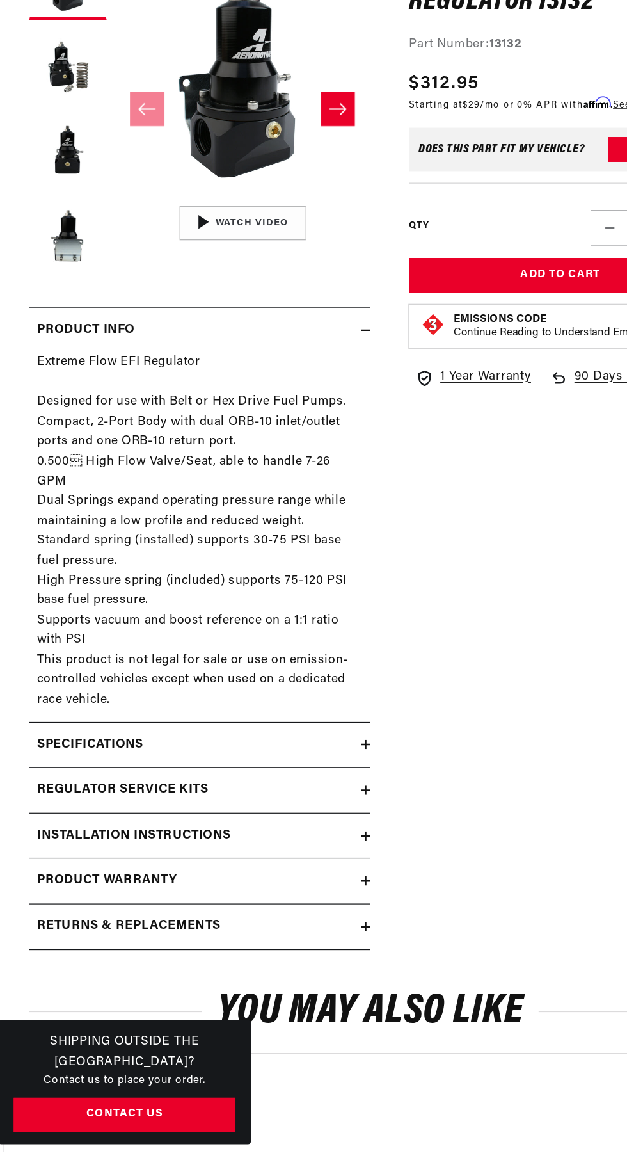
click at [310, 831] on icon at bounding box center [310, 831] width 8 height 0
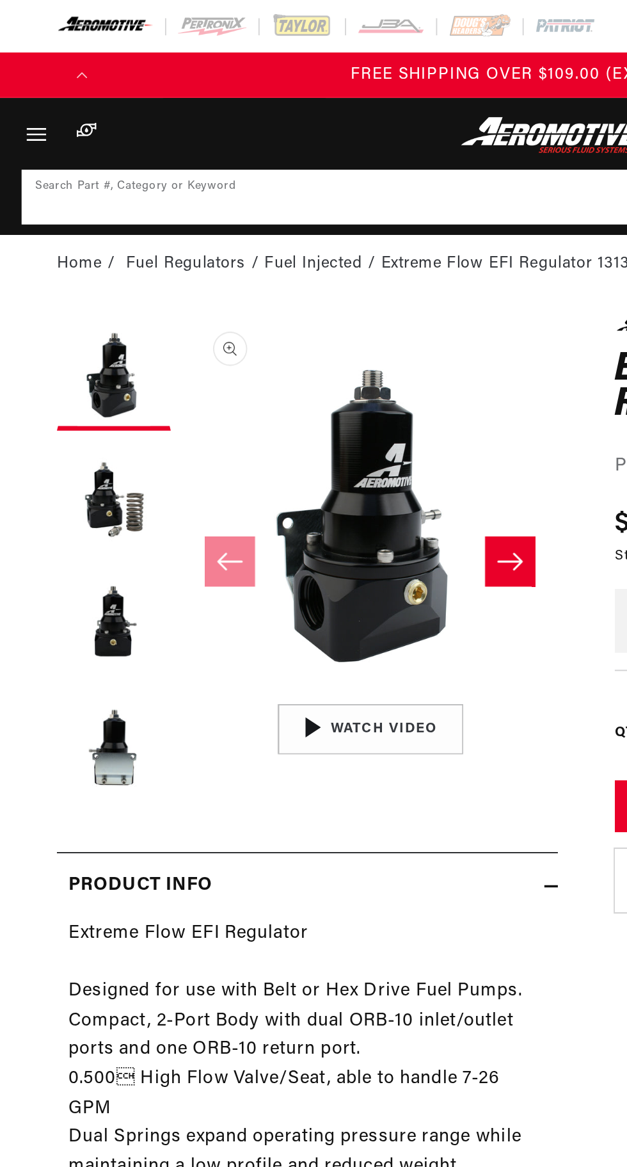
click at [225, 108] on input at bounding box center [314, 111] width 602 height 28
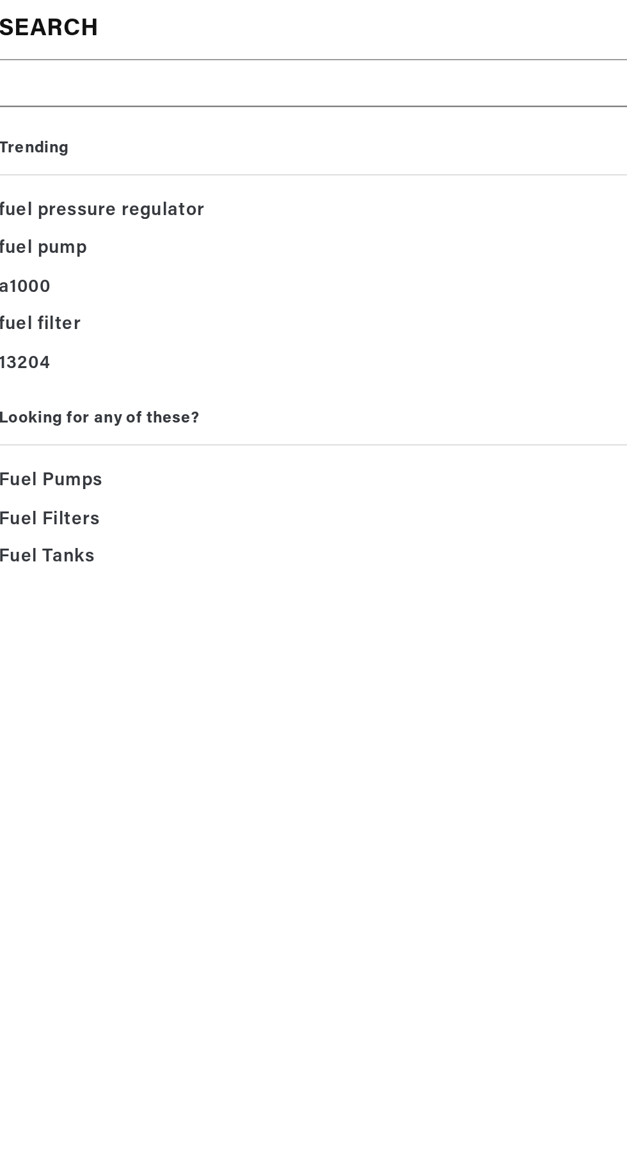
type input "1"
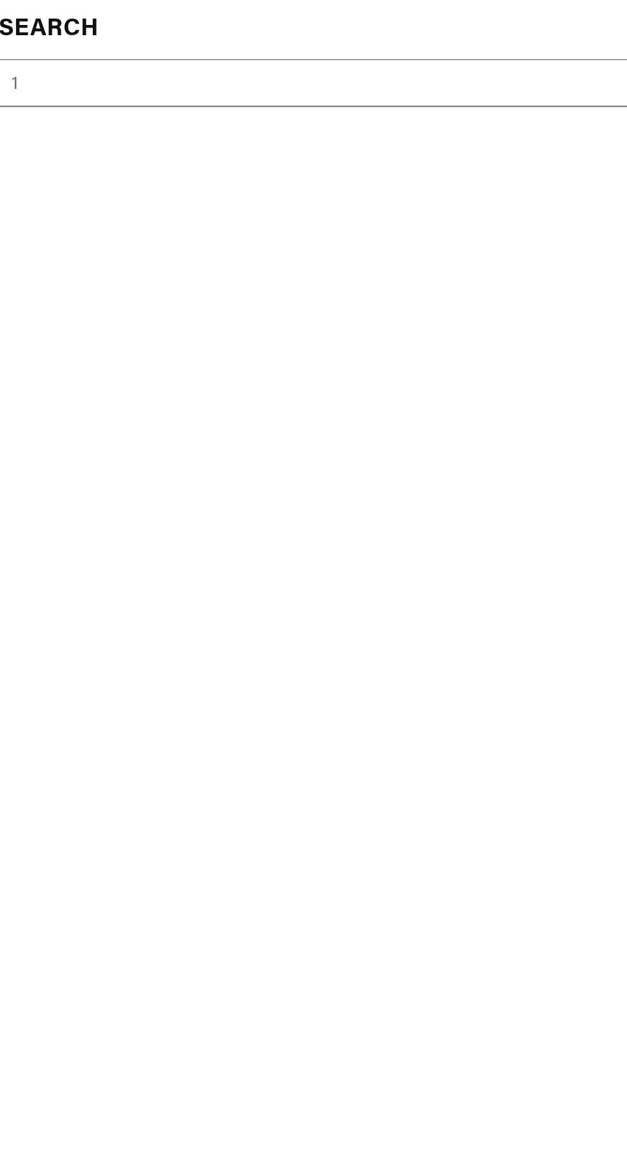
type input "13"
click at [97, 42] on input "13" at bounding box center [297, 47] width 580 height 27
type input "131"
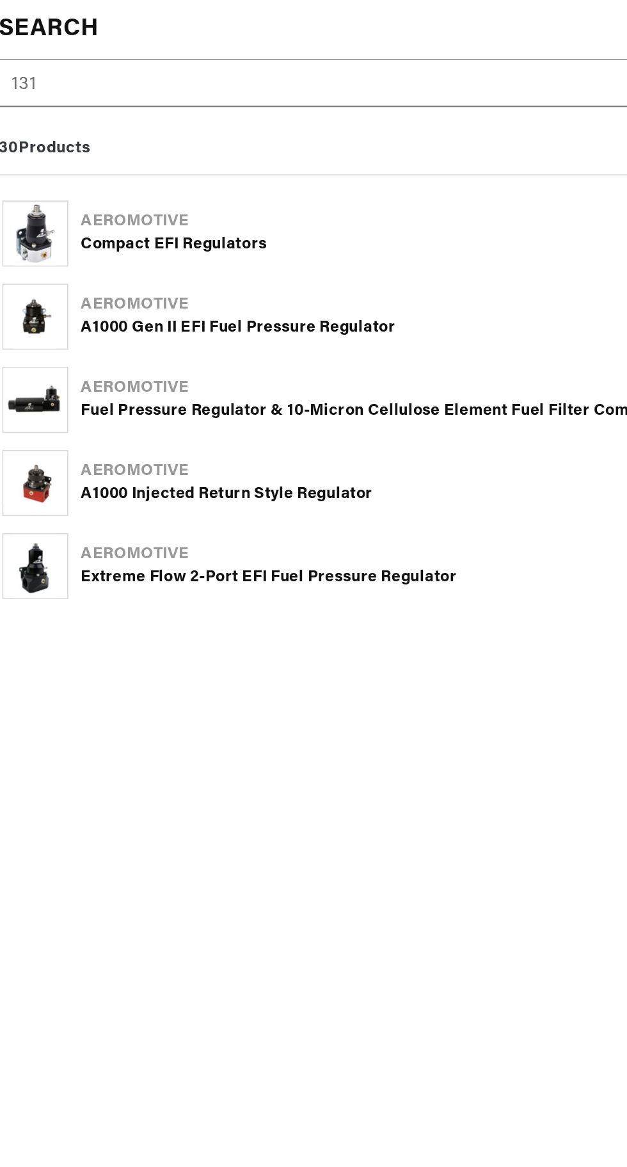
type input "1311"
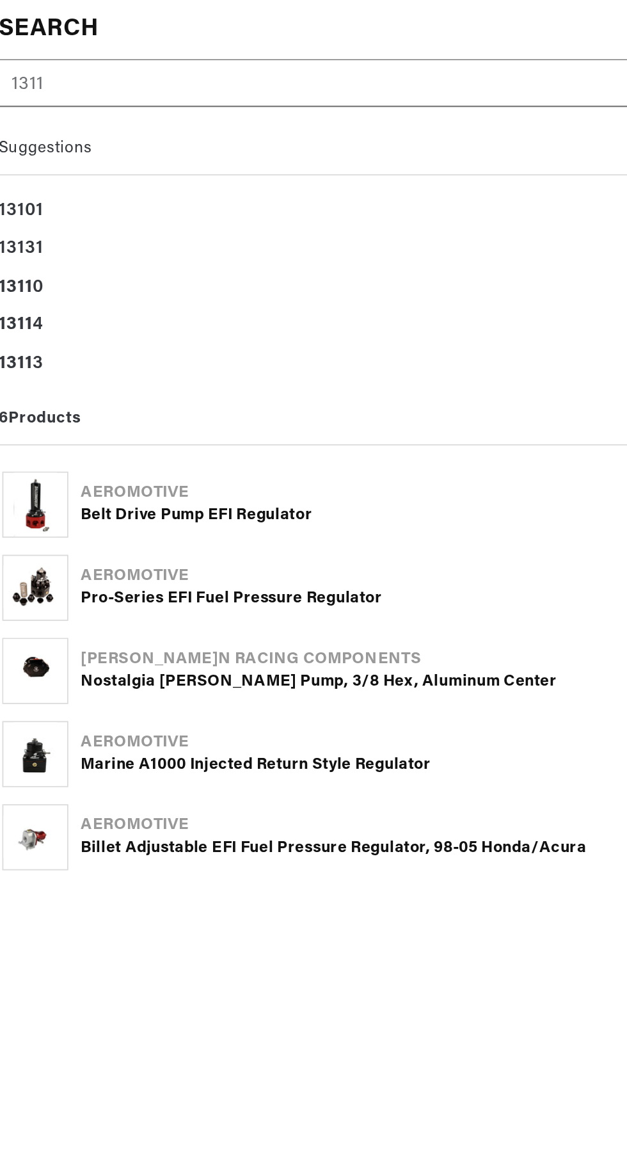
scroll to position [0, 506]
type input "1311"
click at [56, 160] on div "1311 0" at bounding box center [313, 162] width 614 height 22
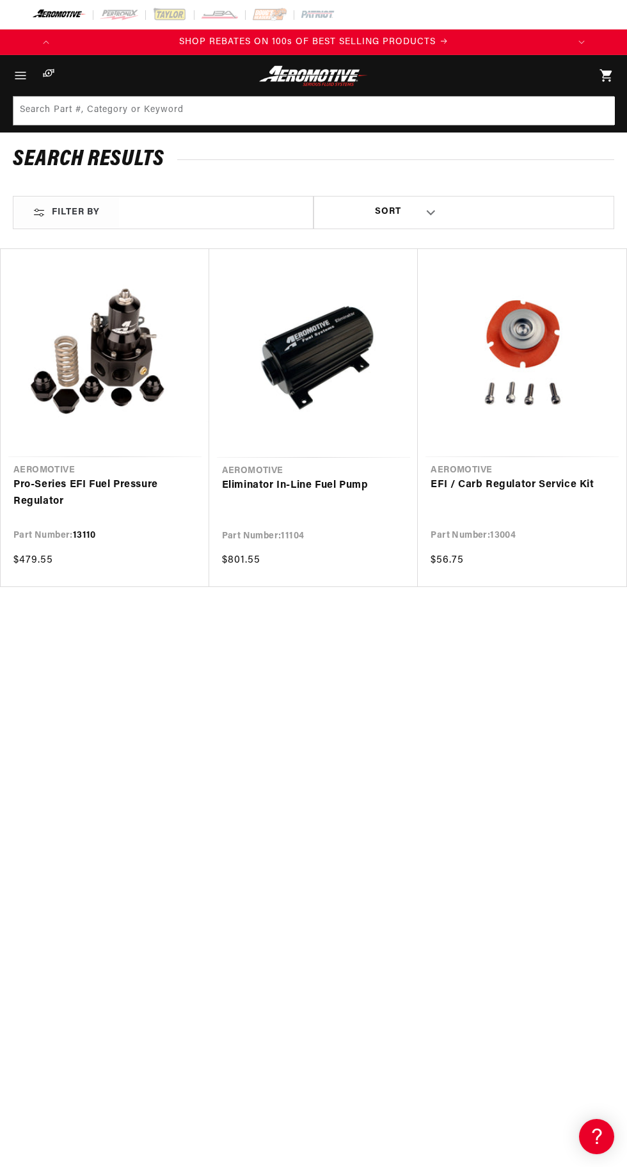
click at [99, 477] on link "Pro-Series EFI Fuel Pressure Regulator" at bounding box center [104, 493] width 183 height 33
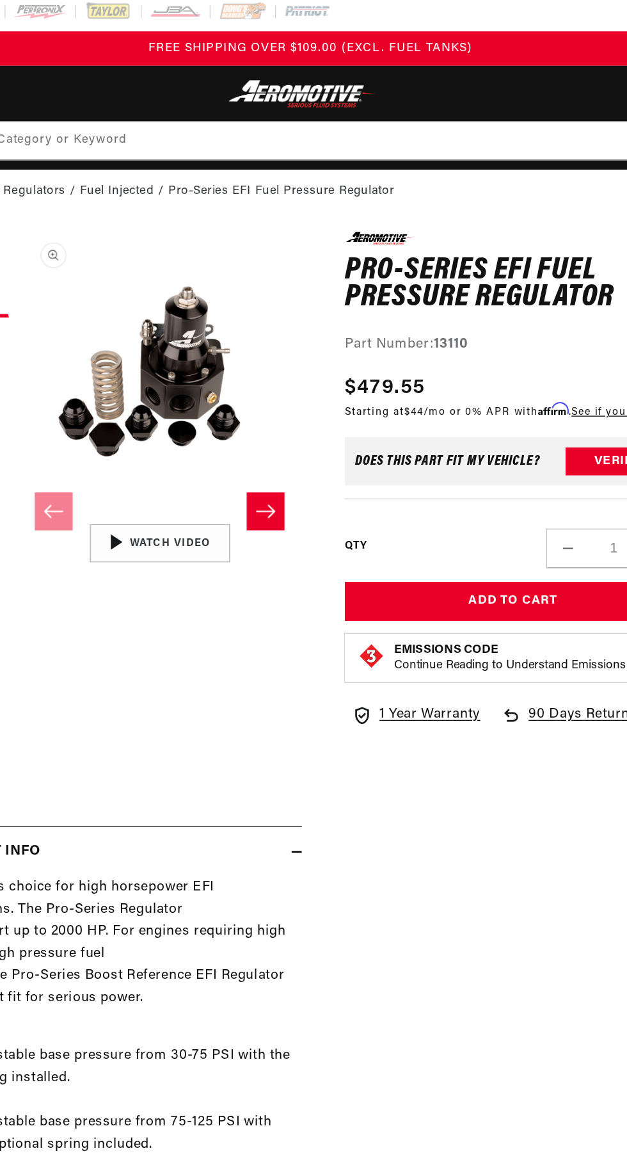
scroll to position [0, 506]
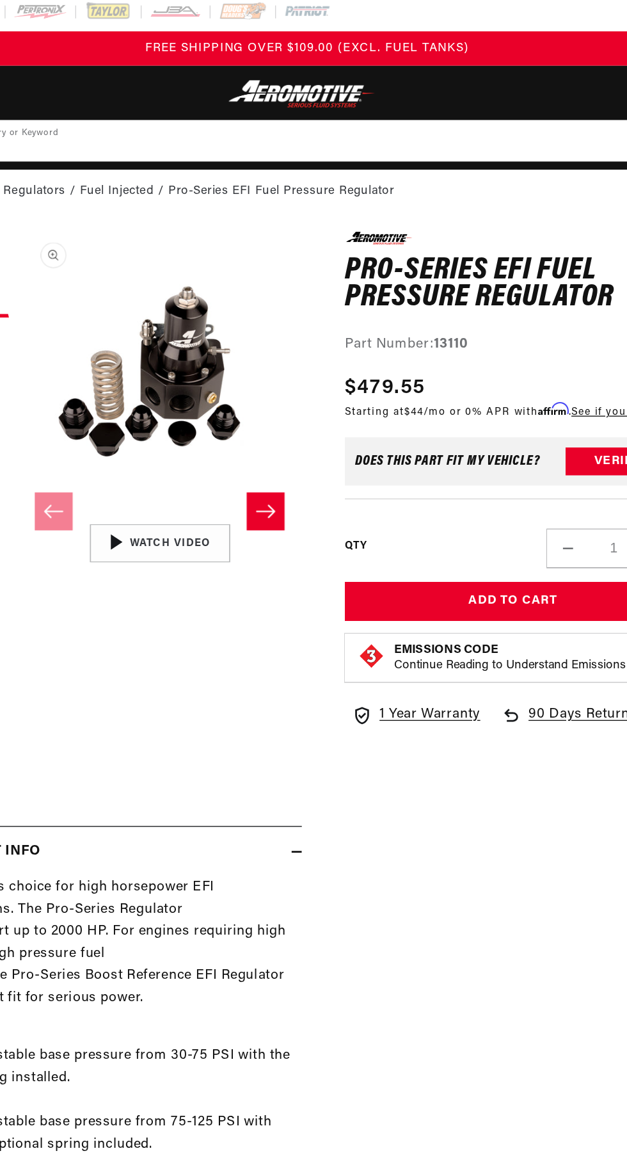
click at [257, 103] on input at bounding box center [314, 104] width 602 height 28
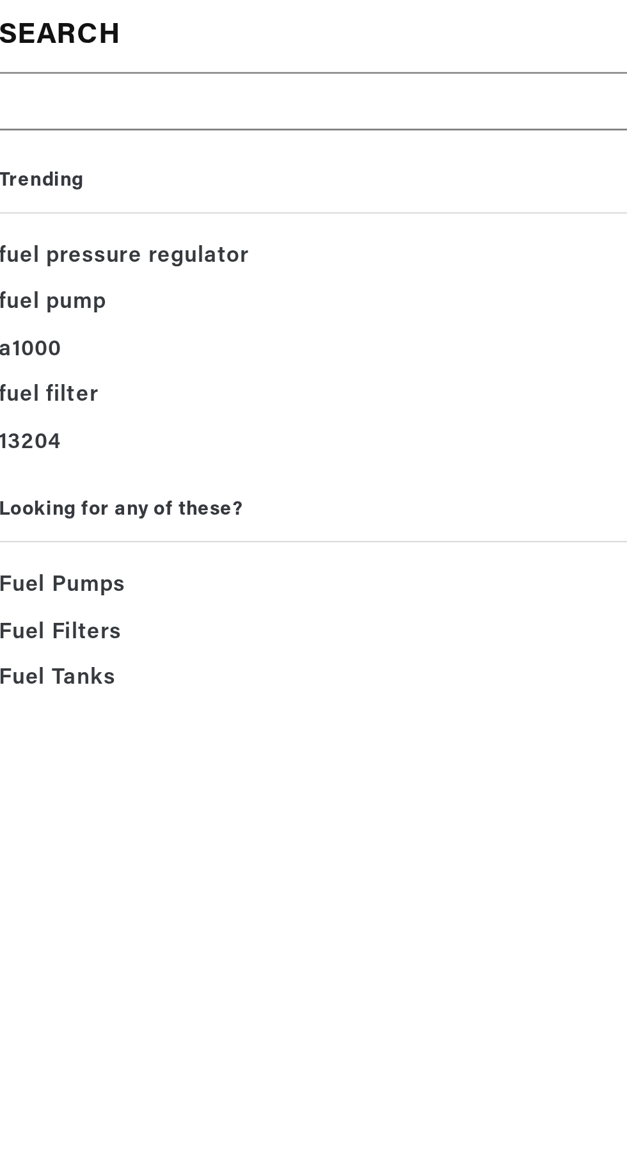
type input "1"
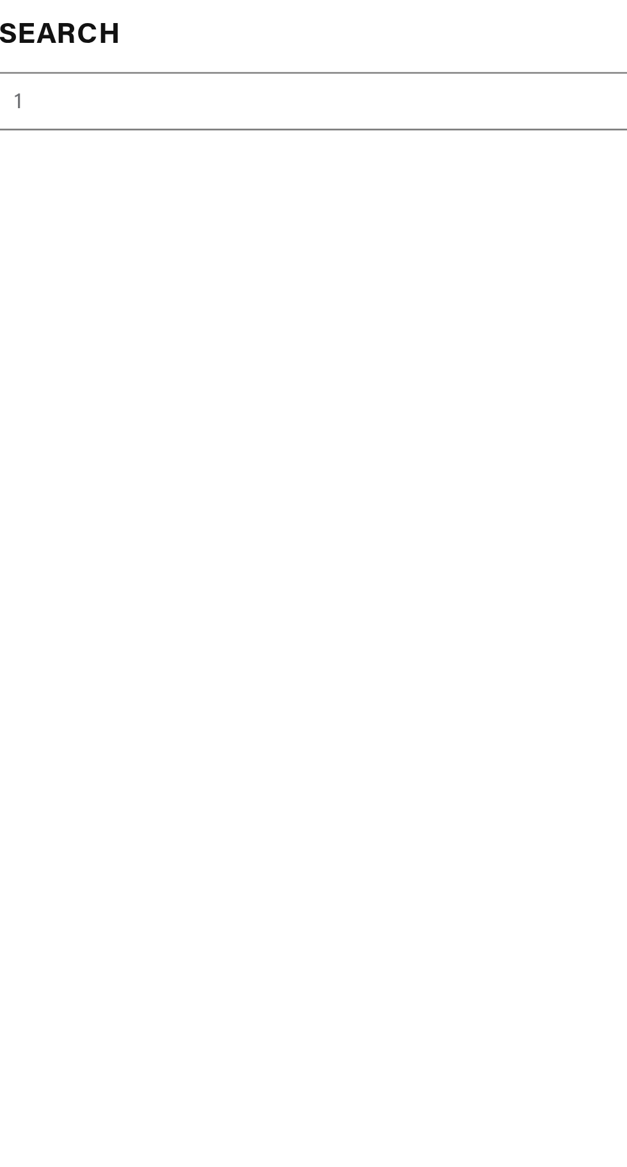
type input "13"
type input "131"
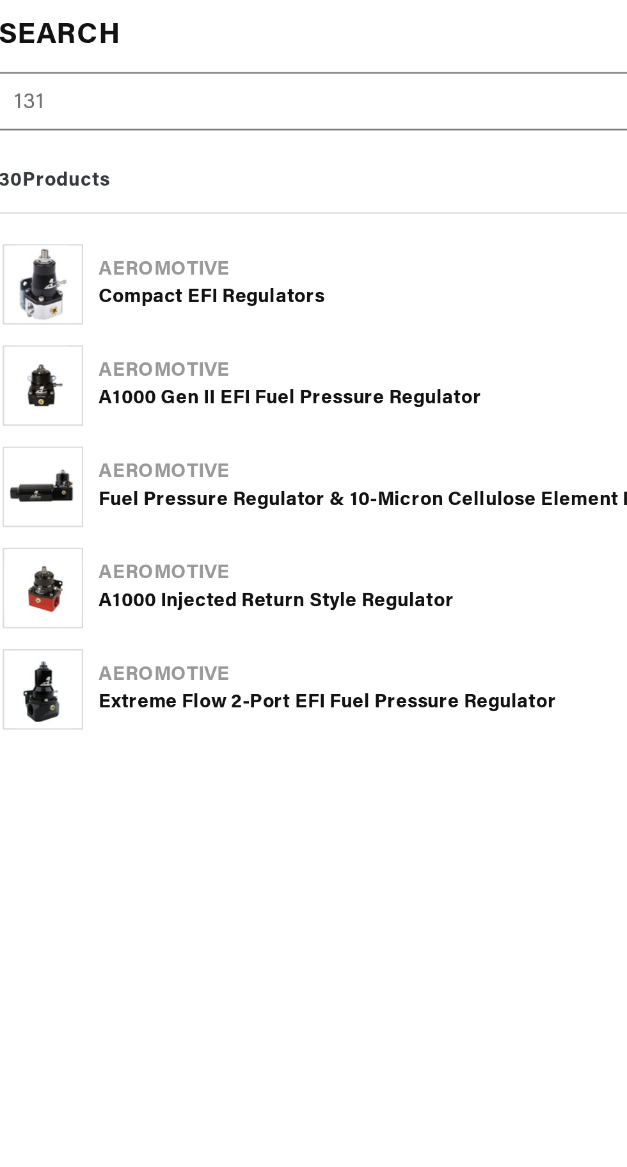
type input "1313"
type input "13132"
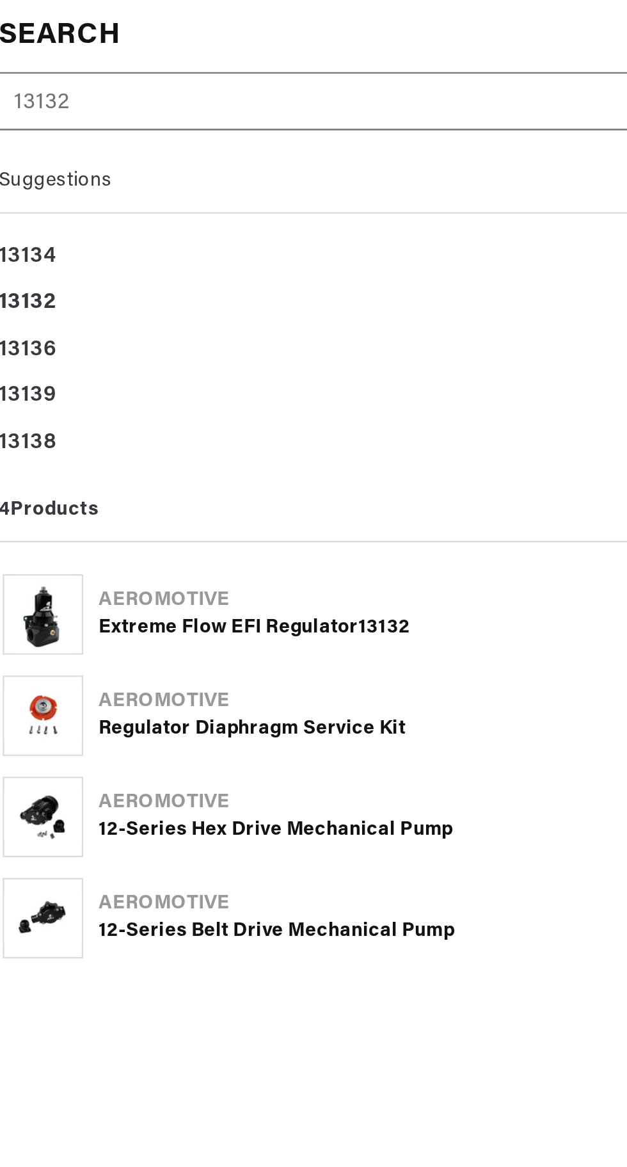
scroll to position [0, 0]
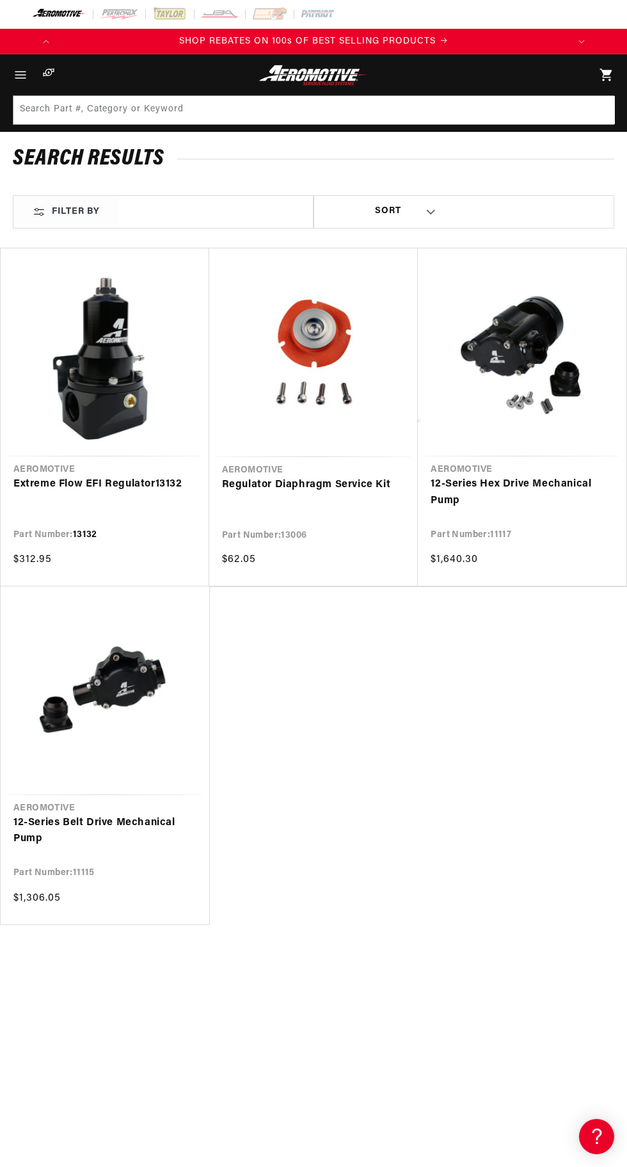
scroll to position [10, 0]
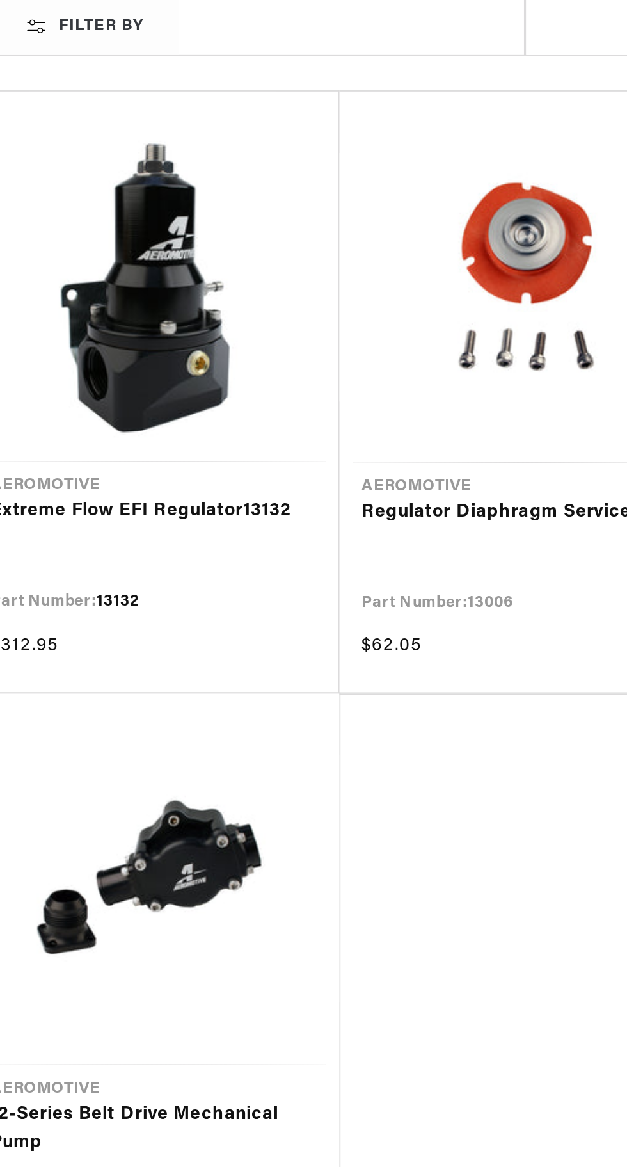
click at [100, 467] on link "Extreme Flow EFI Regulator 13132" at bounding box center [104, 475] width 183 height 17
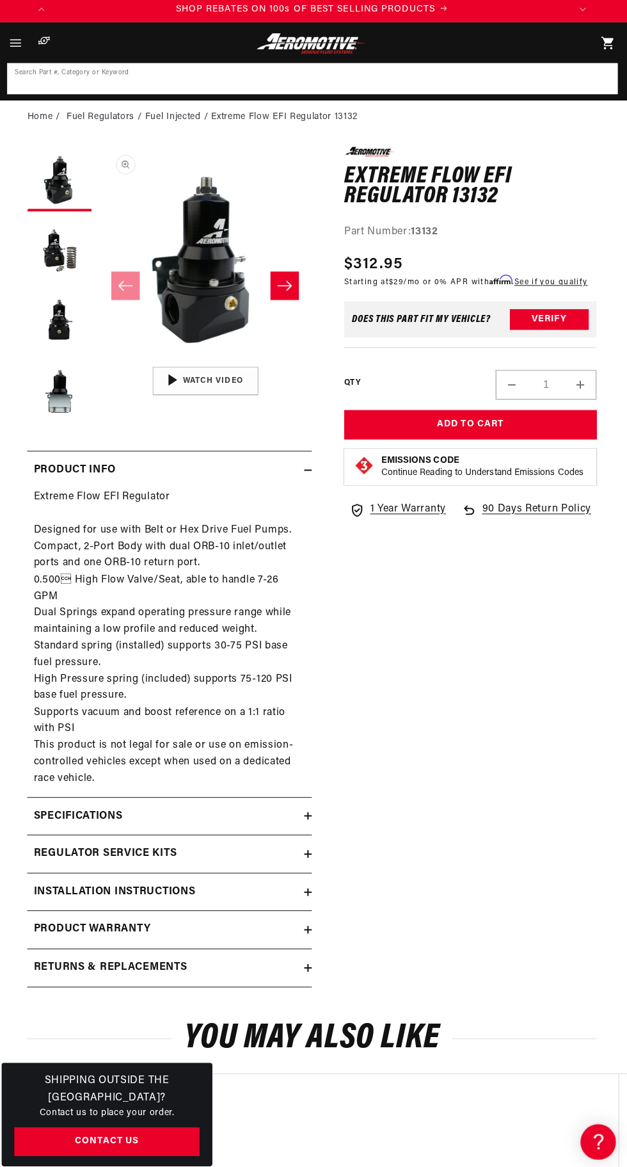
click at [317, 84] on input at bounding box center [314, 85] width 602 height 28
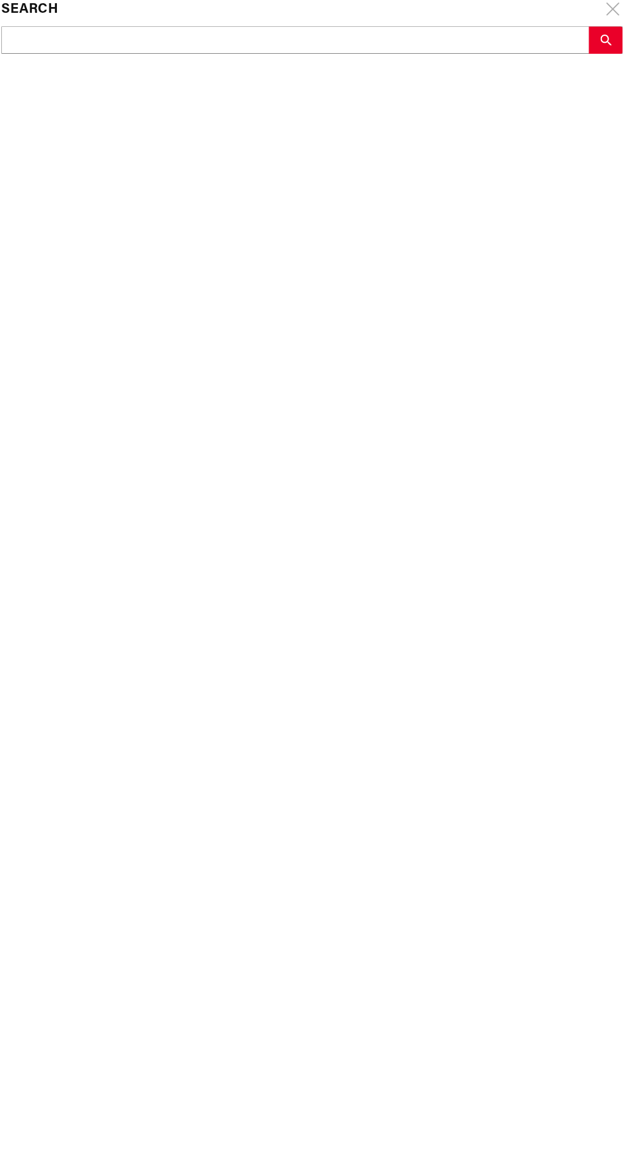
scroll to position [26, 0]
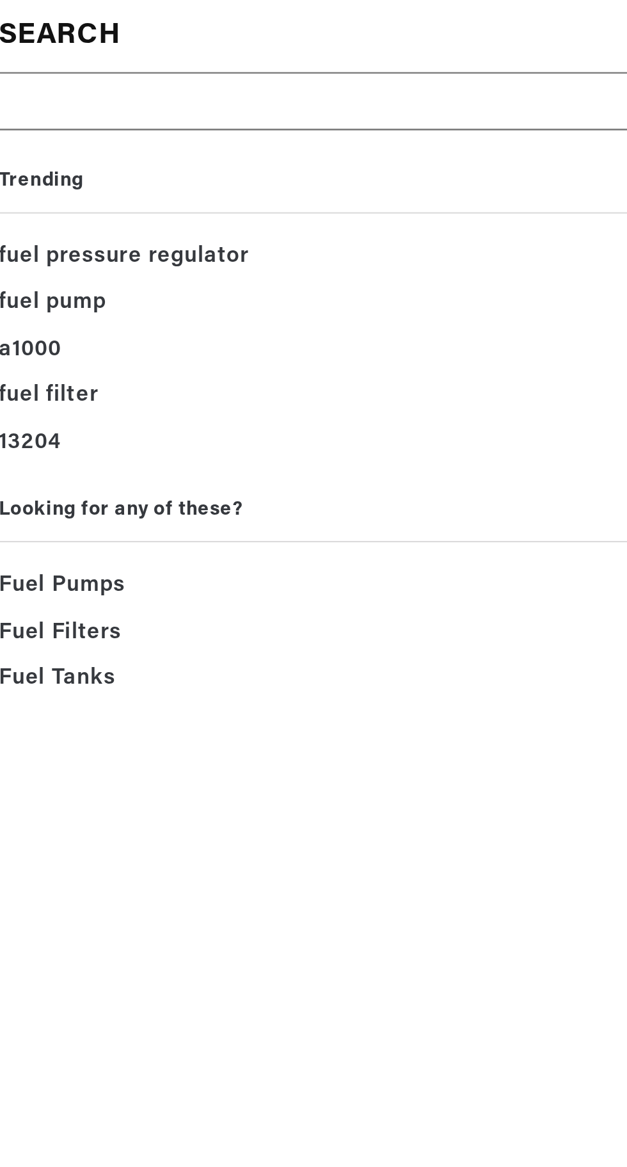
type input "1"
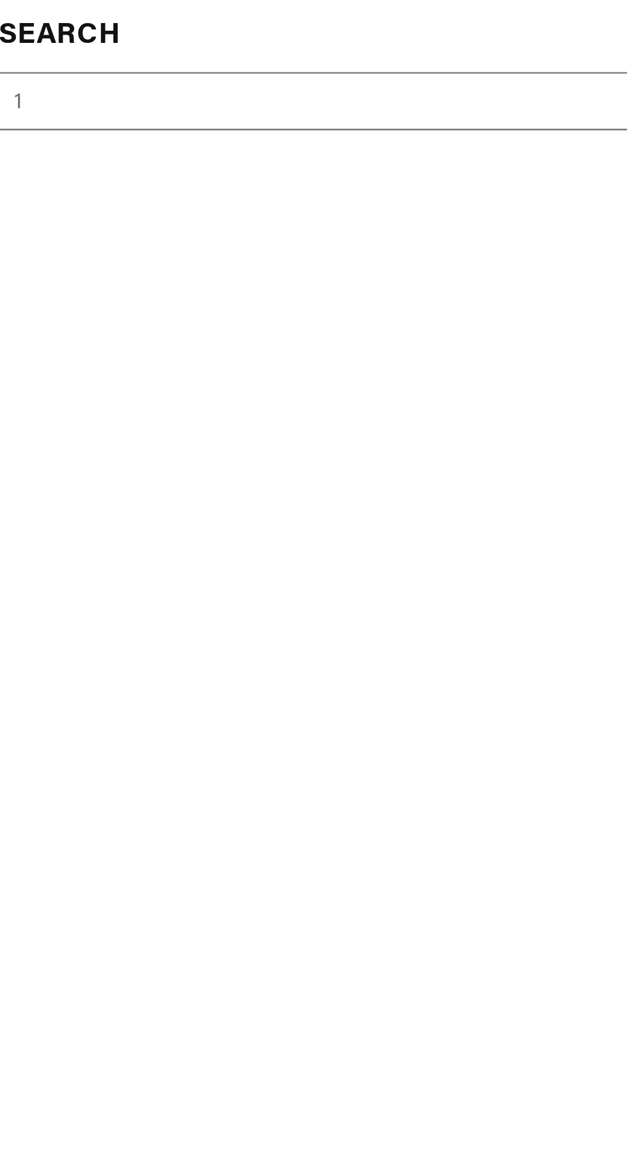
type input "14"
type input "141"
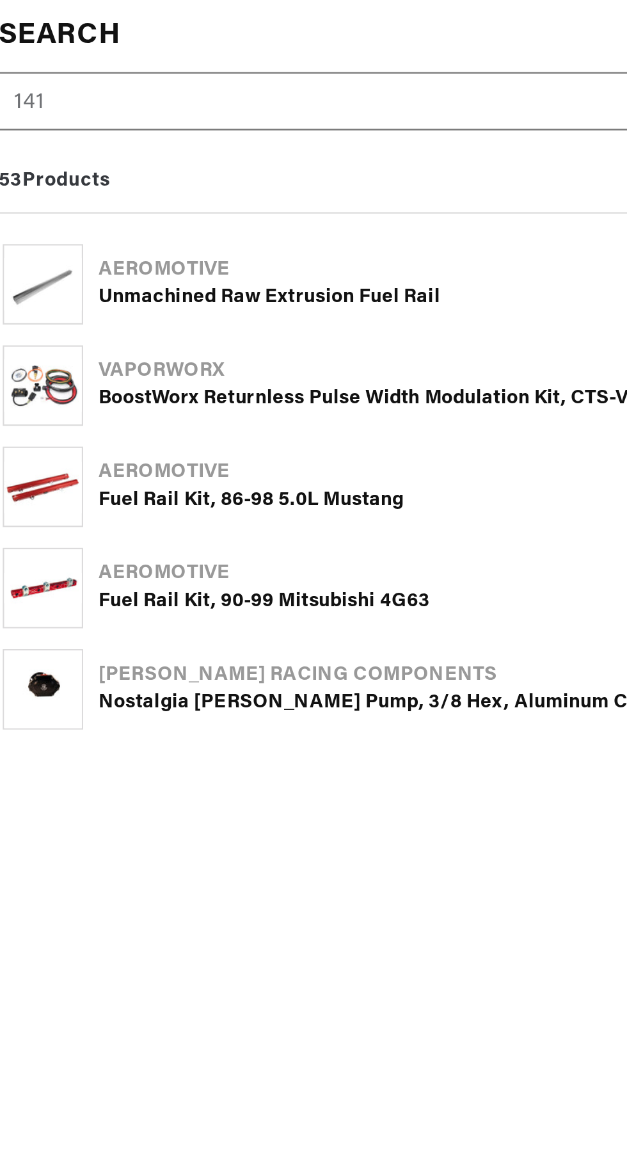
type input "1411"
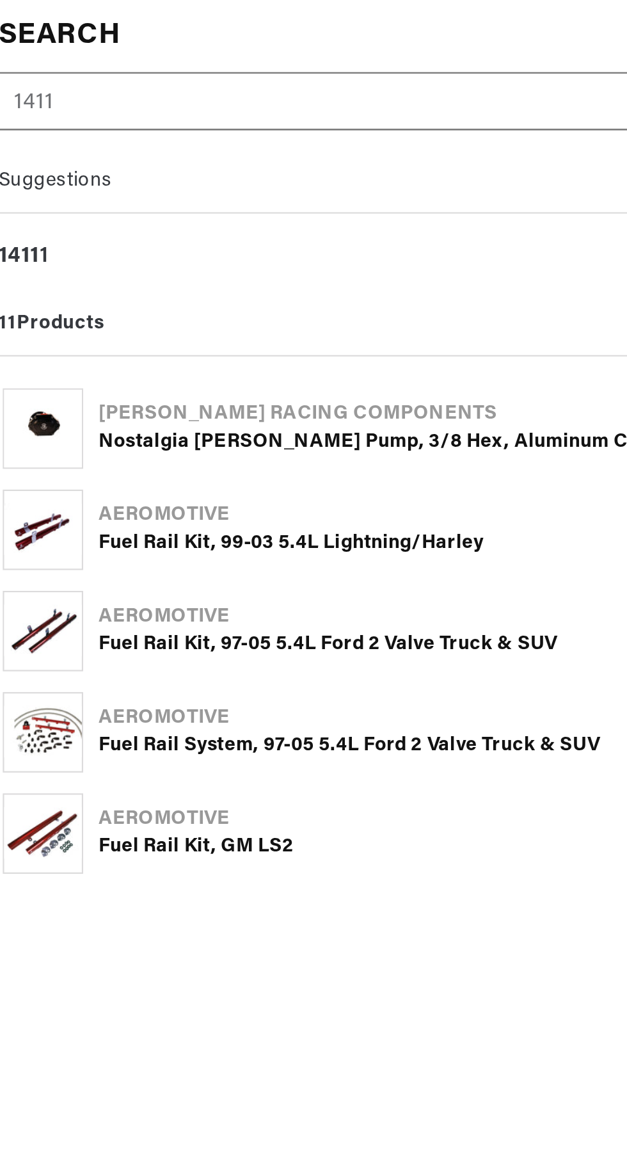
type input "141"
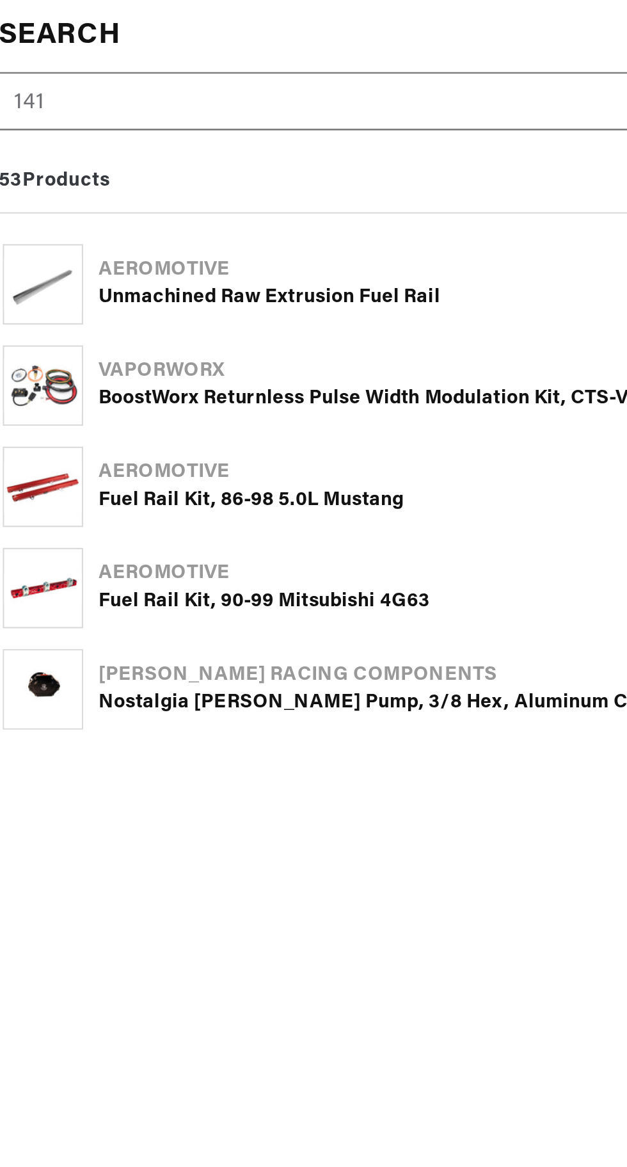
type input "14"
type input "1"
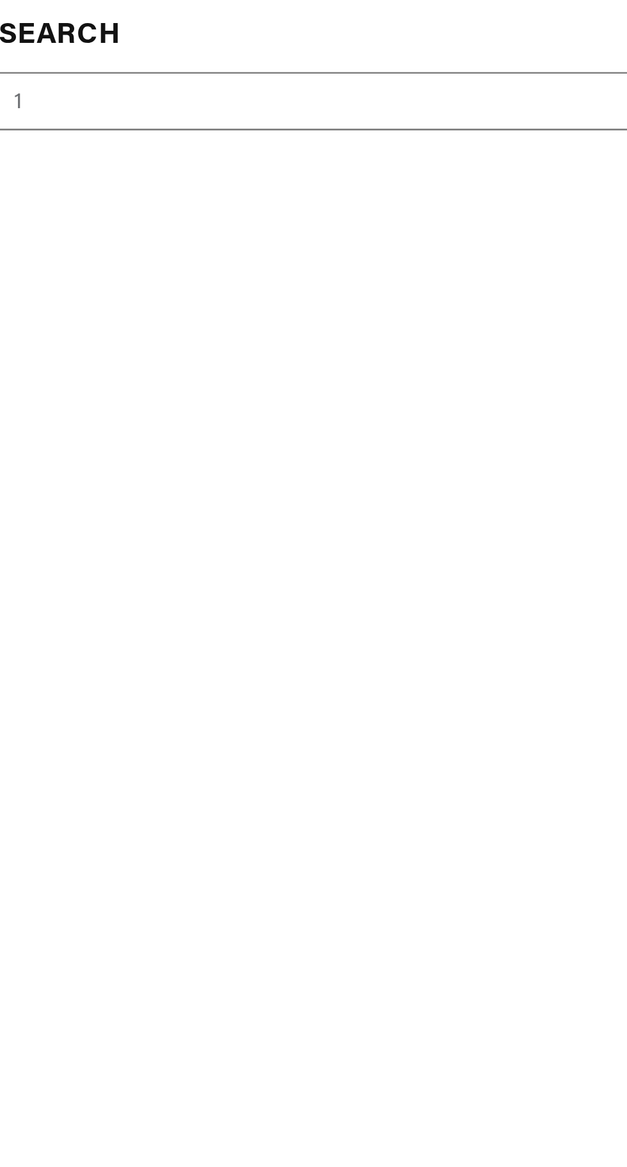
type input "13"
type input "131"
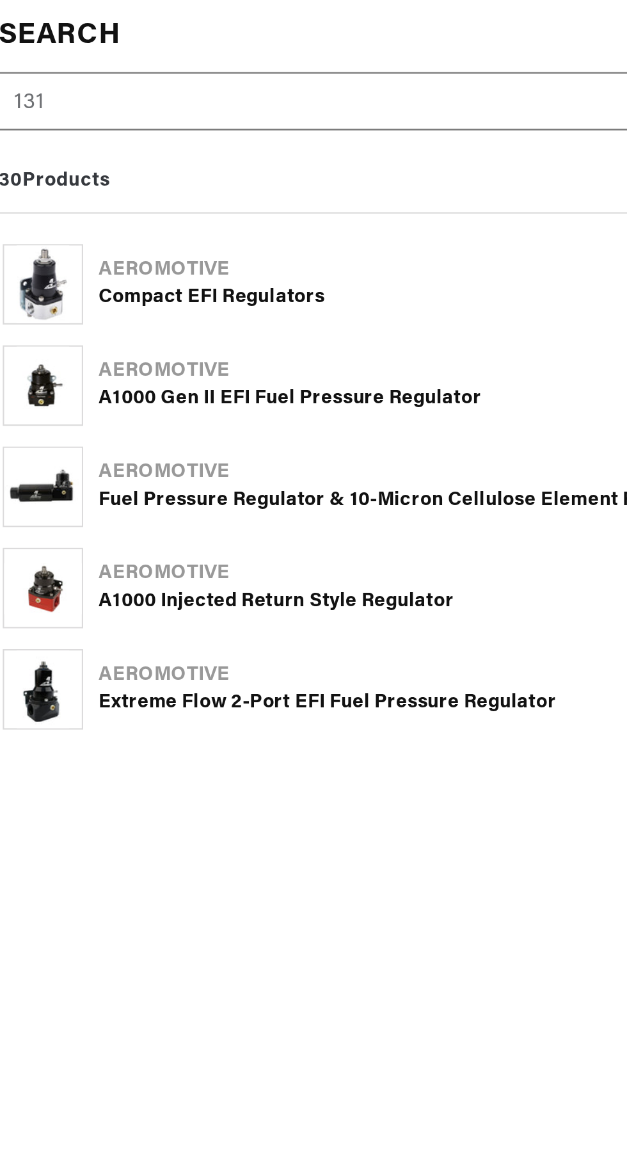
type input "1311"
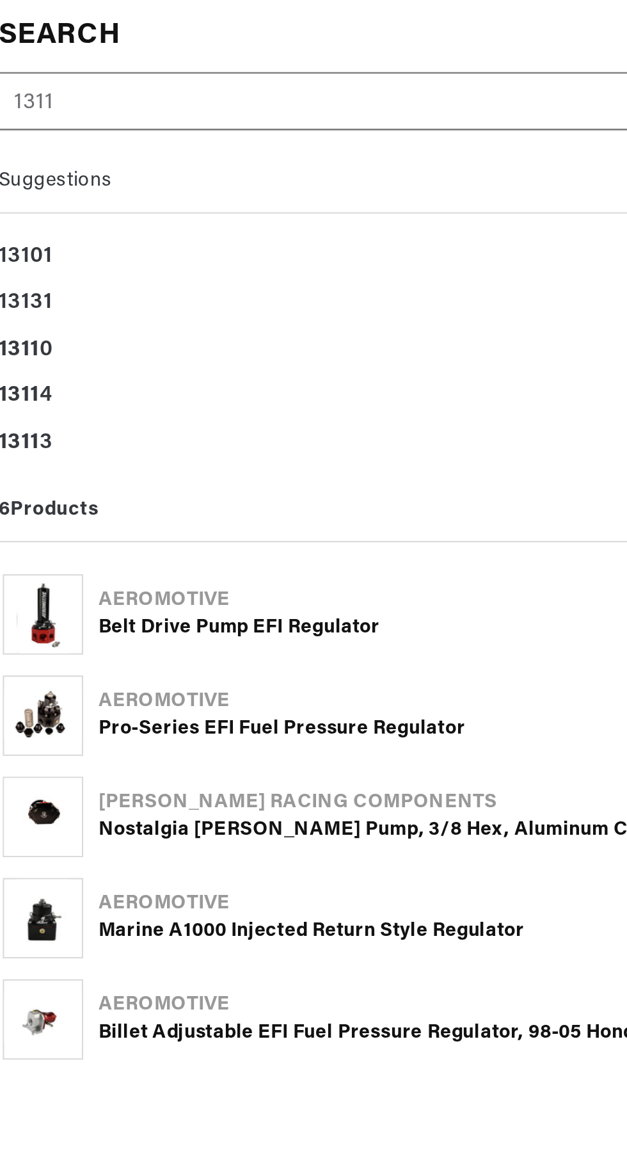
scroll to position [0, 0]
type input "13110"
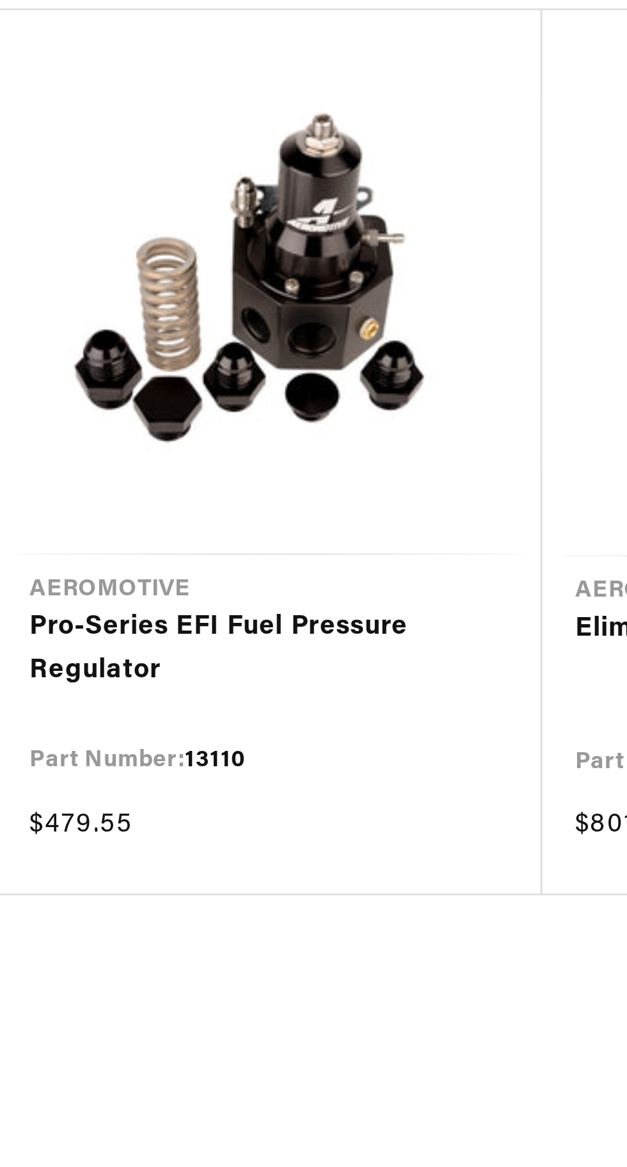
scroll to position [0, 506]
click at [109, 484] on link "Pro-Series EFI Fuel Pressure Regulator" at bounding box center [104, 493] width 183 height 33
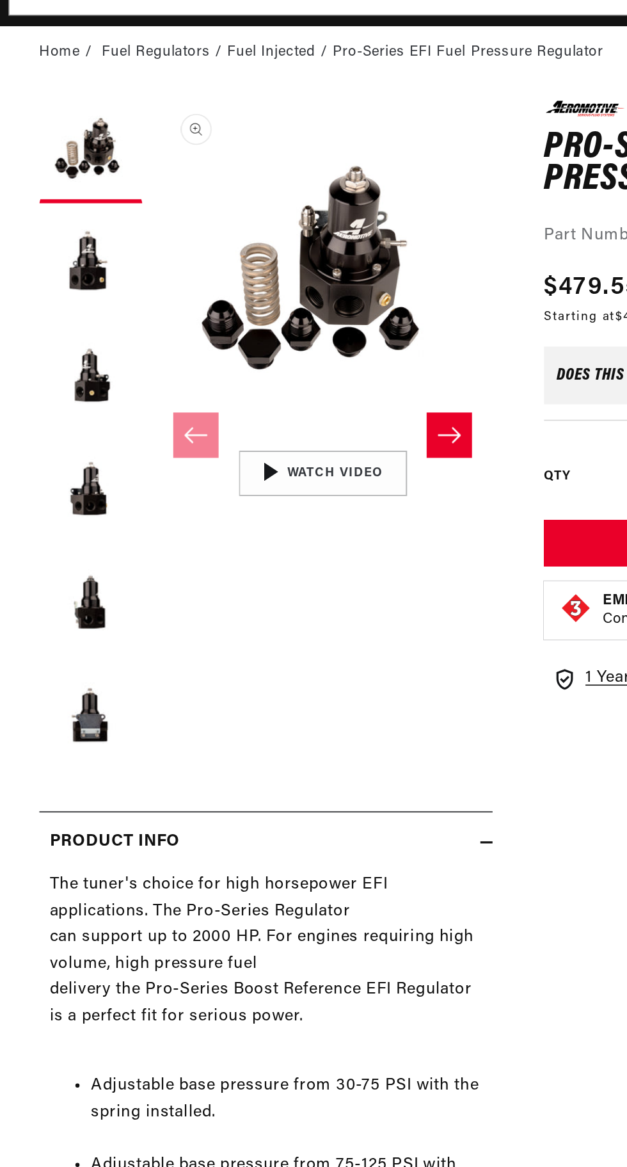
scroll to position [32, 0]
